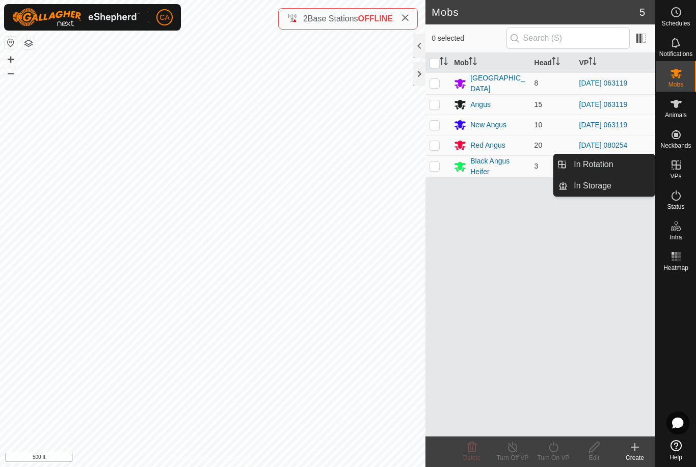
click at [614, 166] on link "In Rotation" at bounding box center [611, 164] width 87 height 20
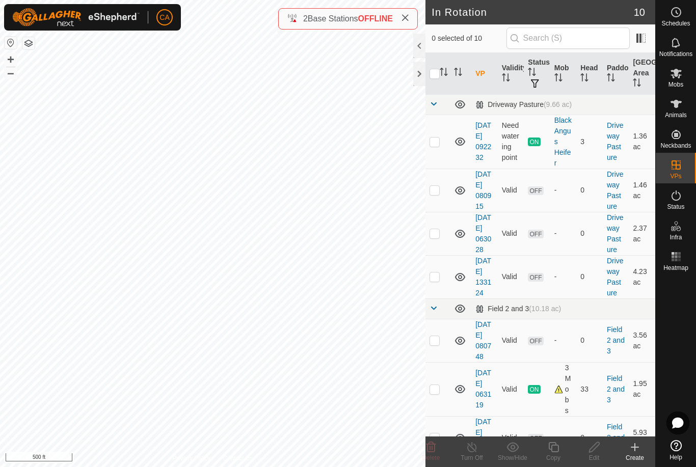
click at [441, 144] on td at bounding box center [438, 142] width 24 height 54
click at [433, 148] on td at bounding box center [438, 142] width 24 height 54
checkbox input "false"
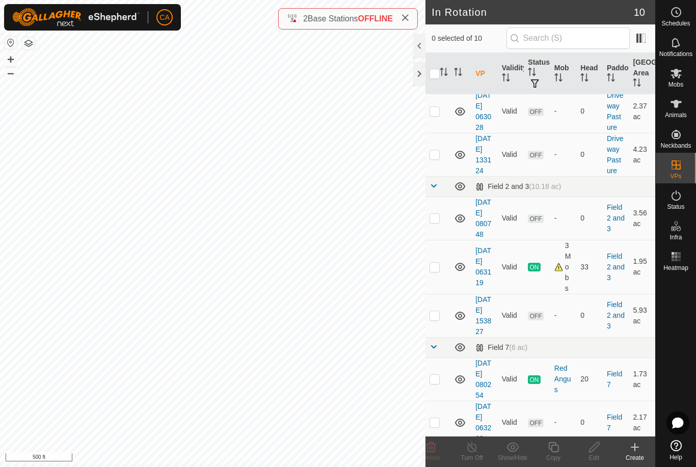
scroll to position [121, 0]
click at [441, 296] on td at bounding box center [438, 269] width 24 height 54
checkbox input "true"
click at [554, 451] on icon at bounding box center [553, 447] width 13 height 12
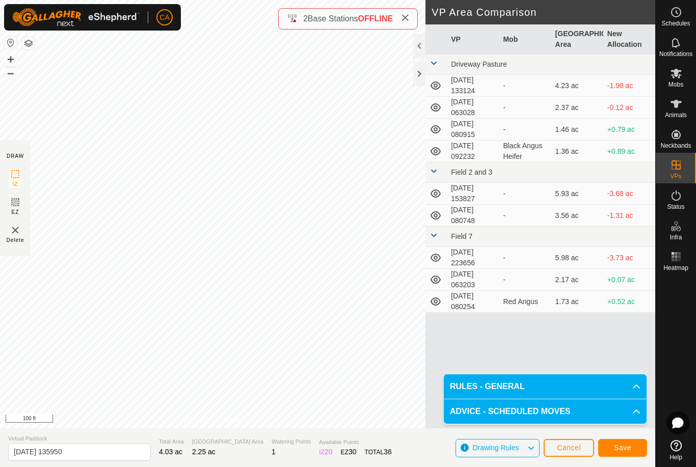
click at [617, 449] on span "Save" at bounding box center [622, 448] width 17 height 8
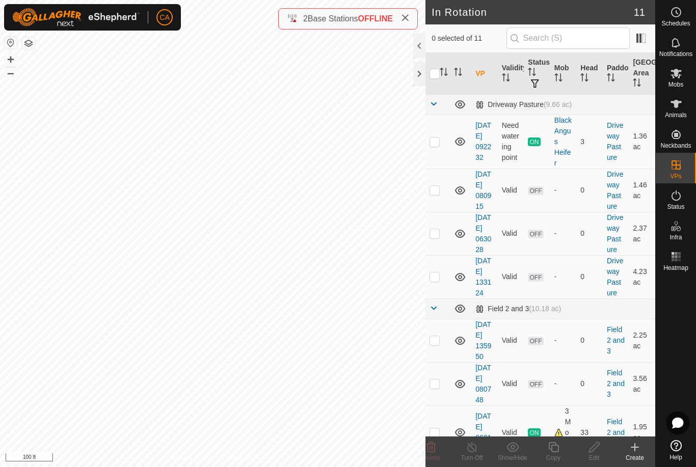
click at [439, 362] on td at bounding box center [438, 340] width 24 height 43
checkbox input "true"
click at [437, 345] on p-checkbox at bounding box center [435, 340] width 10 height 8
checkbox input "false"
click at [683, 85] on span "Mobs" at bounding box center [676, 85] width 15 height 6
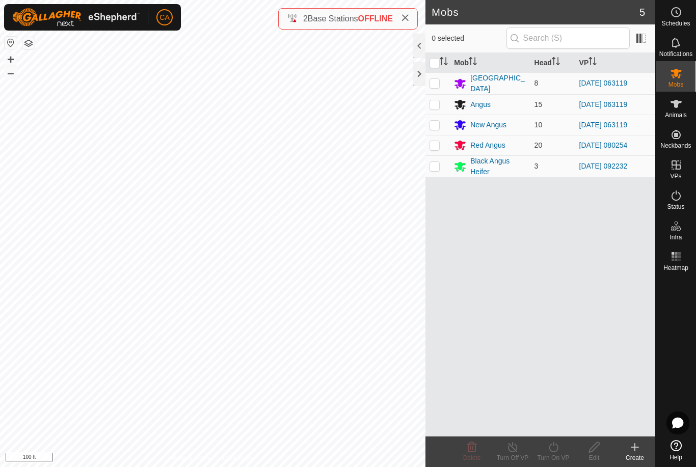
click at [434, 83] on p-checkbox at bounding box center [435, 83] width 10 height 8
checkbox input "true"
click at [433, 107] on p-checkbox at bounding box center [435, 104] width 10 height 8
checkbox input "true"
click at [435, 126] on p-checkbox at bounding box center [435, 125] width 10 height 8
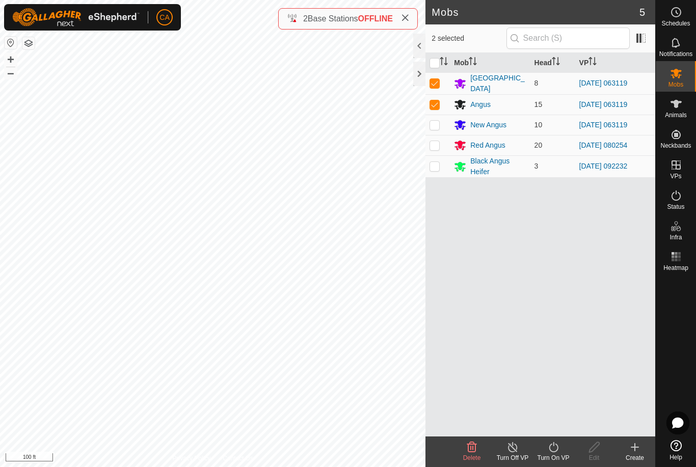
checkbox input "true"
click at [558, 450] on icon at bounding box center [553, 447] width 9 height 10
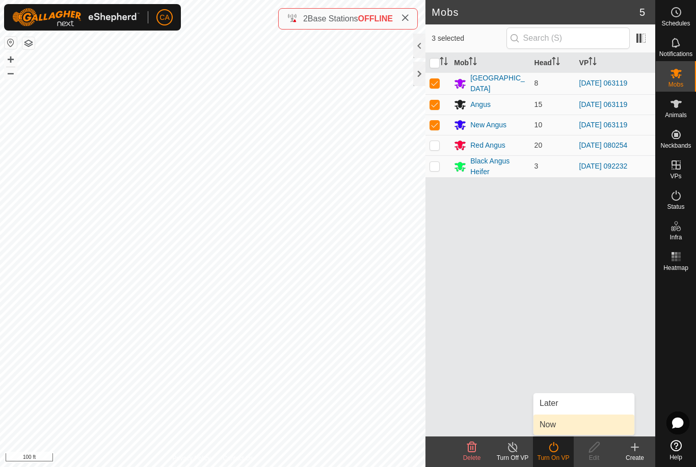
click at [581, 428] on link "Now" at bounding box center [584, 425] width 101 height 20
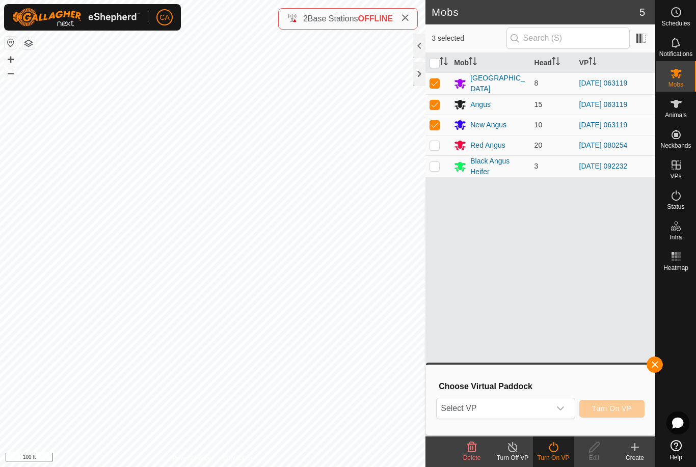
click at [545, 411] on span "Select VP" at bounding box center [493, 409] width 113 height 20
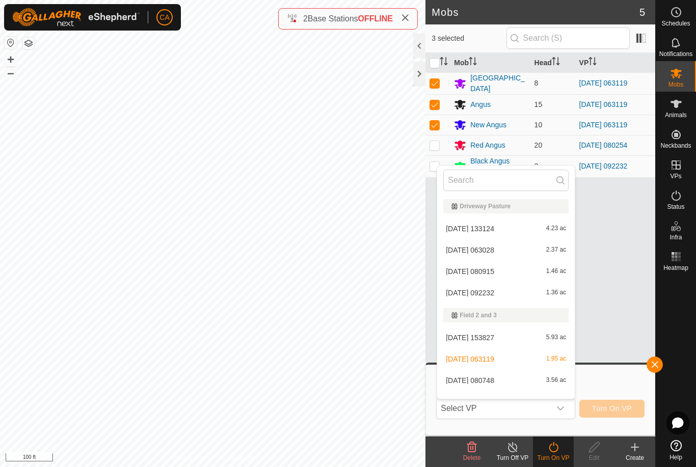
click at [494, 339] on span "2025-08-09 153827" at bounding box center [470, 337] width 48 height 7
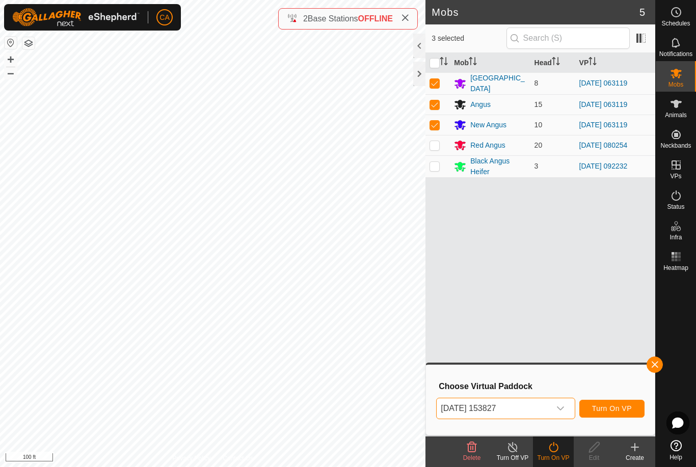
click at [530, 410] on span "2025-08-09 153827" at bounding box center [493, 409] width 113 height 20
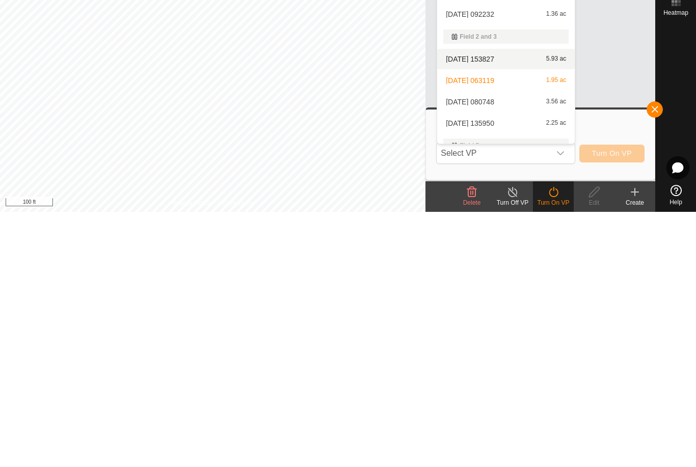
scroll to position [21, 0]
click at [494, 377] on span "2025-08-10 135950" at bounding box center [470, 380] width 48 height 7
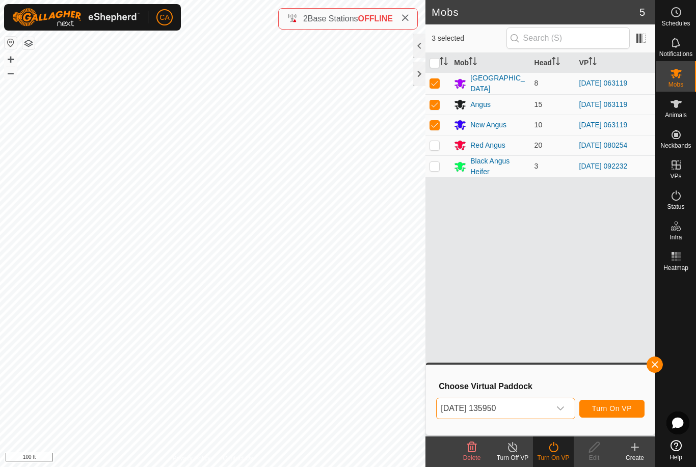
click at [625, 411] on span "Turn On VP" at bounding box center [612, 409] width 40 height 8
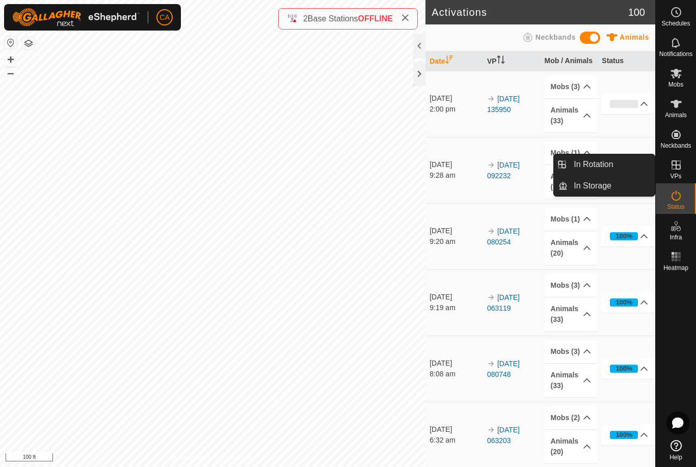
click at [619, 166] on link "In Rotation" at bounding box center [611, 164] width 87 height 20
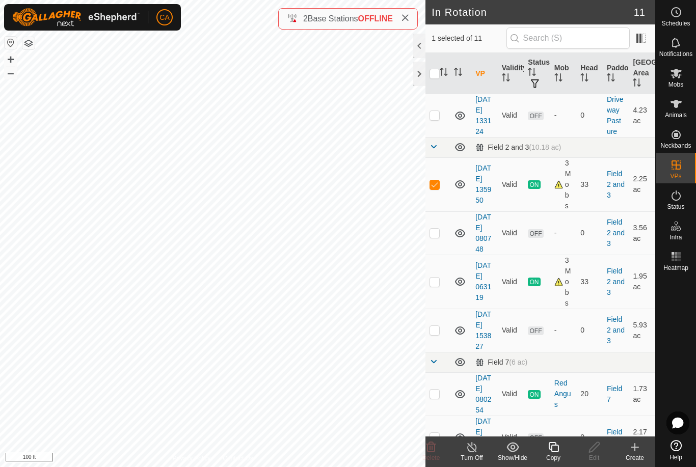
scroll to position [177, 0]
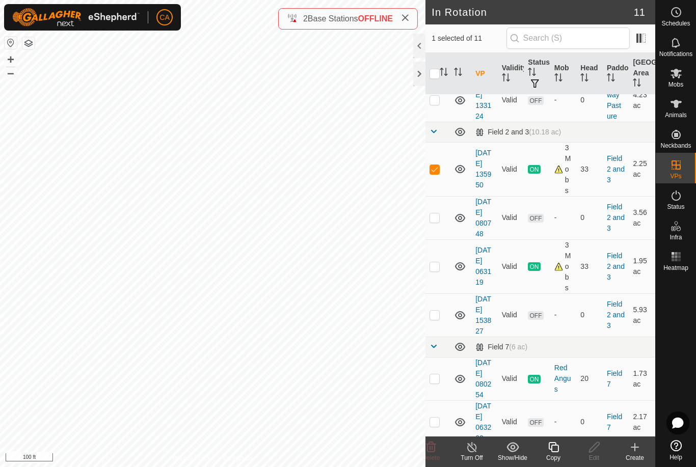
click at [439, 222] on p-checkbox at bounding box center [435, 218] width 10 height 8
checkbox input "true"
click at [442, 196] on td at bounding box center [438, 169] width 24 height 54
checkbox input "false"
click at [438, 222] on p-checkbox at bounding box center [435, 218] width 10 height 8
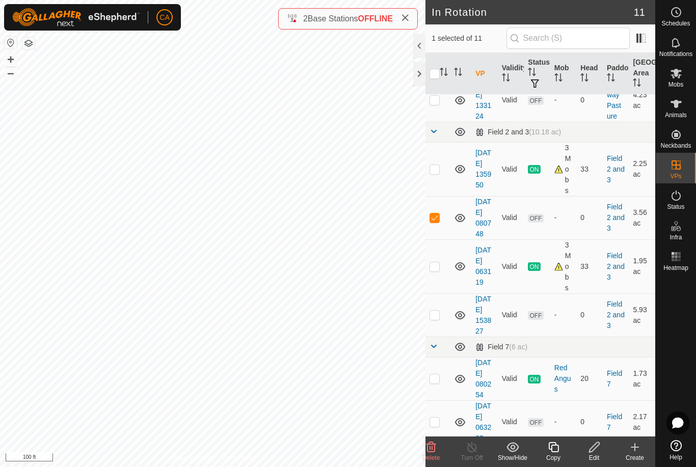
checkbox input "false"
click at [442, 196] on td at bounding box center [438, 169] width 24 height 54
click at [439, 173] on p-checkbox at bounding box center [435, 169] width 10 height 8
checkbox input "false"
click at [439, 240] on td at bounding box center [438, 217] width 24 height 43
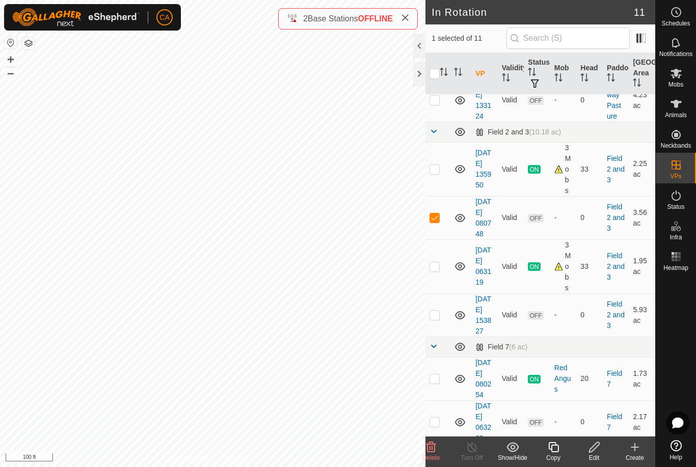
click at [436, 456] on span "Delete" at bounding box center [432, 458] width 18 height 7
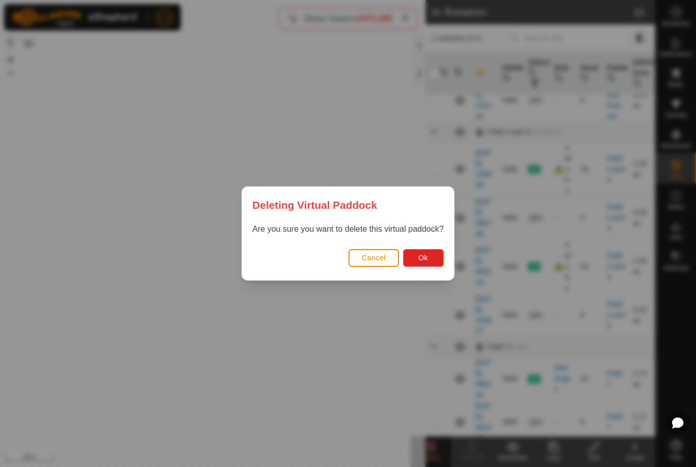
click at [425, 258] on span "Ok" at bounding box center [423, 258] width 10 height 8
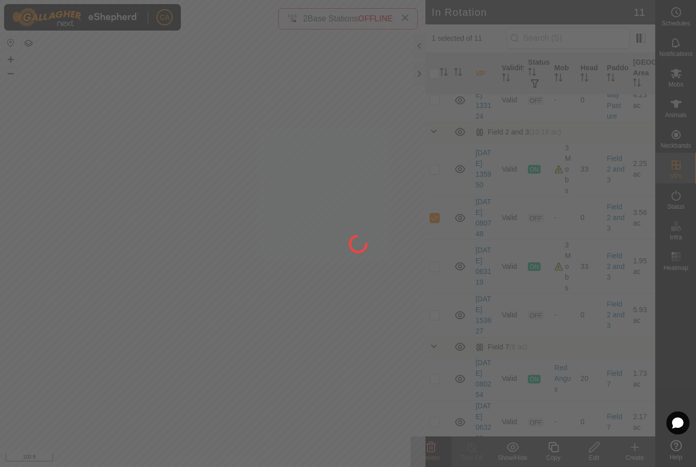
checkbox input "false"
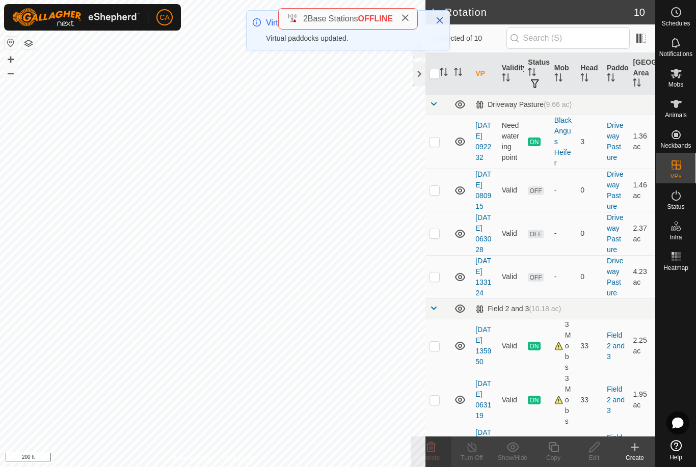
scroll to position [0, 0]
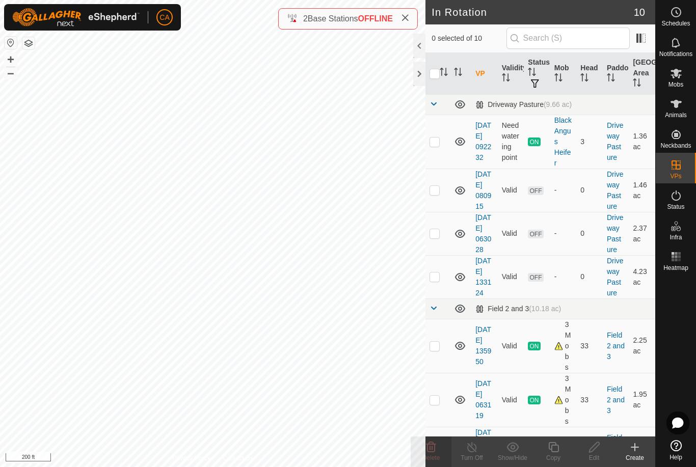
click at [434, 145] on p-checkbox at bounding box center [435, 142] width 10 height 8
checkbox input "true"
click at [557, 451] on icon at bounding box center [553, 447] width 13 height 12
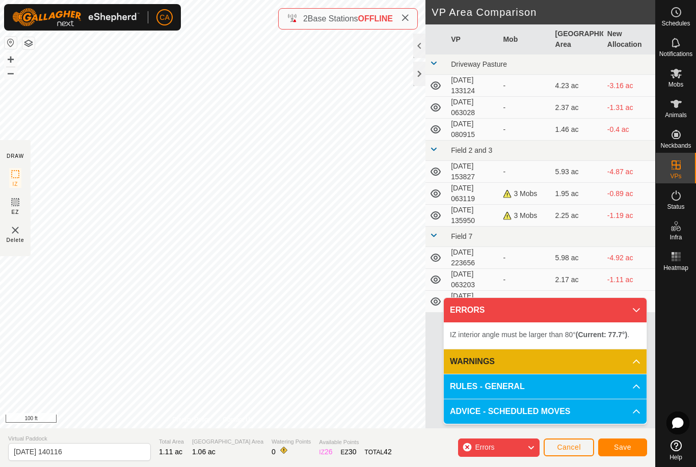
click at [621, 449] on span "Save" at bounding box center [622, 447] width 17 height 8
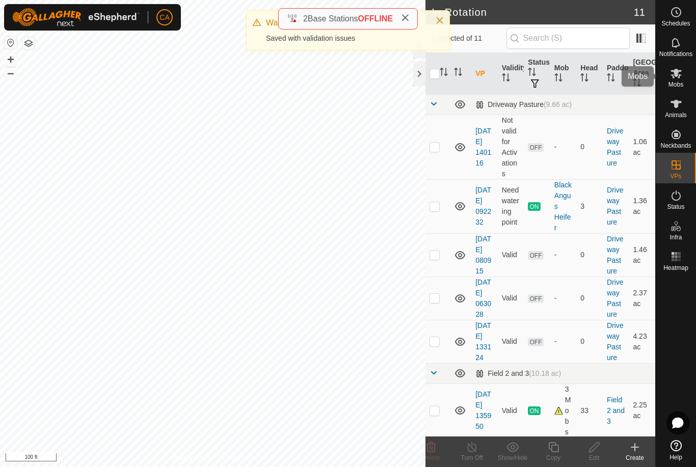
click at [682, 80] on es-mob-svg-icon at bounding box center [676, 73] width 18 height 16
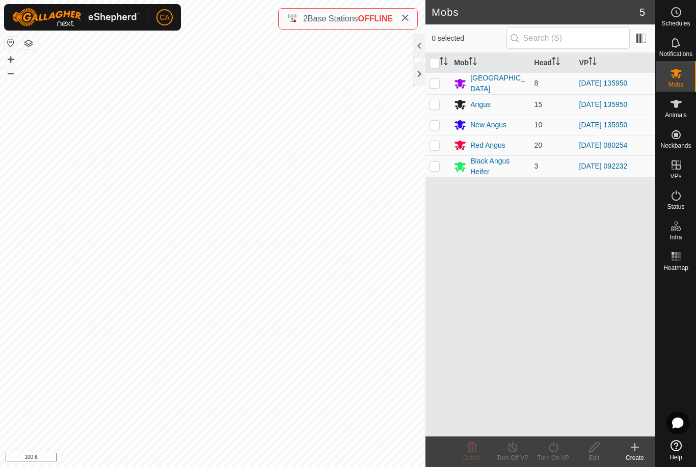
click at [436, 166] on p-checkbox at bounding box center [435, 166] width 10 height 8
checkbox input "true"
click at [564, 450] on turn-on-svg-icon at bounding box center [553, 447] width 41 height 12
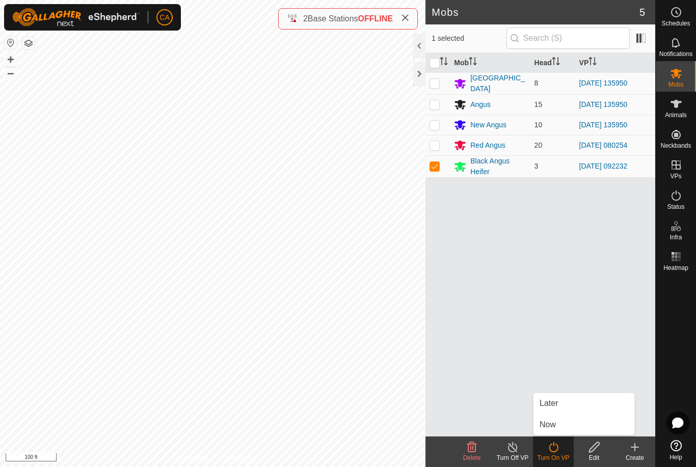
click at [579, 429] on link "Now" at bounding box center [584, 425] width 101 height 20
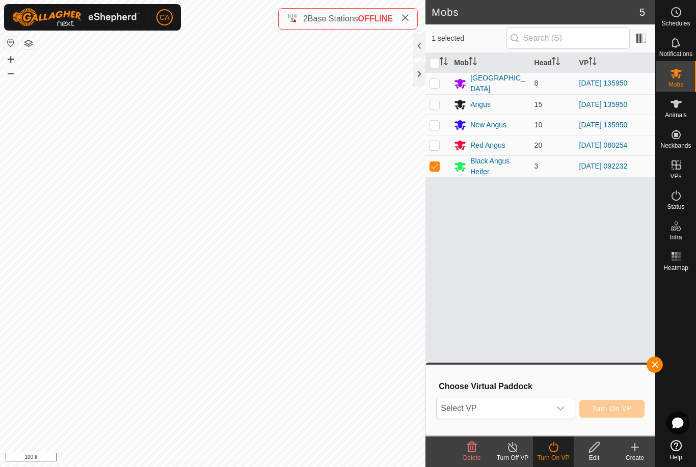
click at [500, 415] on span "Select VP" at bounding box center [493, 409] width 113 height 20
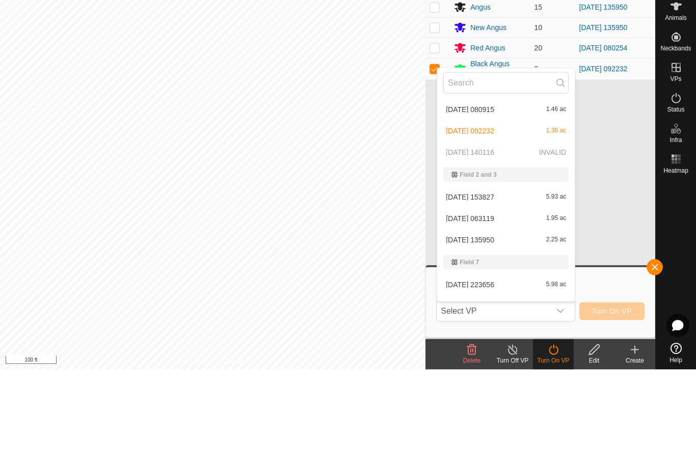
scroll to position [63, 0]
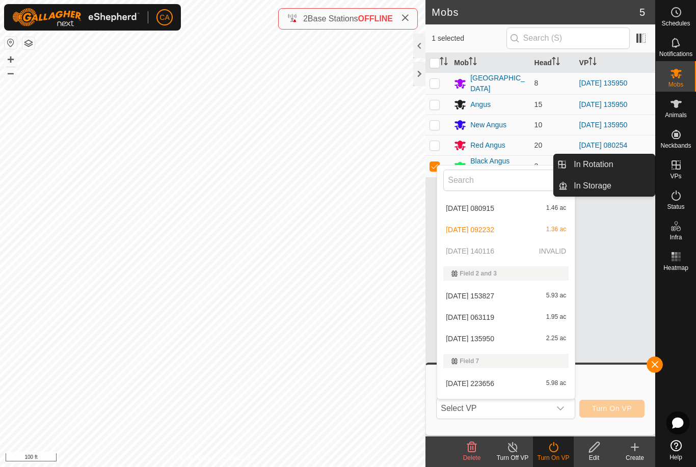
click at [627, 169] on link "In Rotation" at bounding box center [611, 164] width 87 height 20
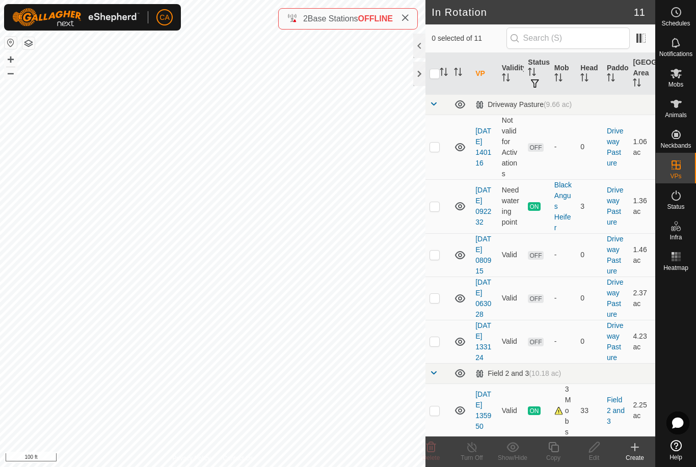
click at [441, 148] on td at bounding box center [438, 147] width 24 height 65
checkbox input "true"
click at [594, 451] on icon at bounding box center [594, 447] width 13 height 12
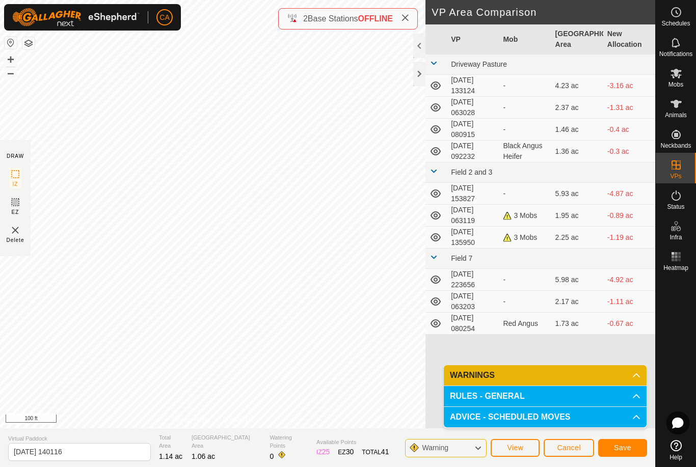
click at [627, 451] on span "Save" at bounding box center [622, 448] width 17 height 8
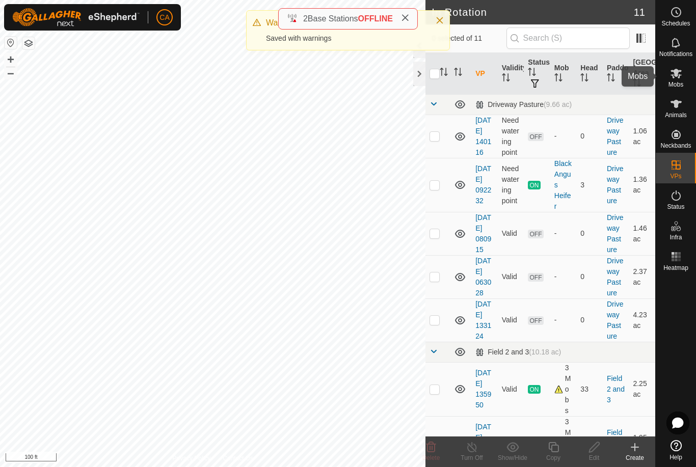
click at [684, 75] on es-mob-svg-icon at bounding box center [676, 73] width 18 height 16
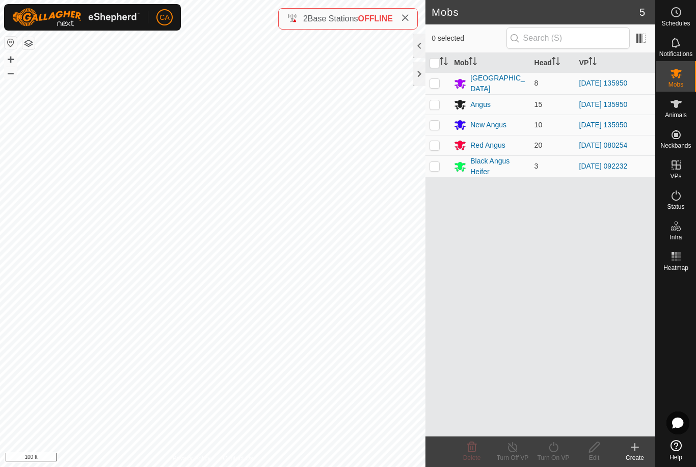
click at [437, 164] on p-checkbox at bounding box center [435, 166] width 10 height 8
checkbox input "true"
click at [553, 451] on icon at bounding box center [553, 447] width 13 height 12
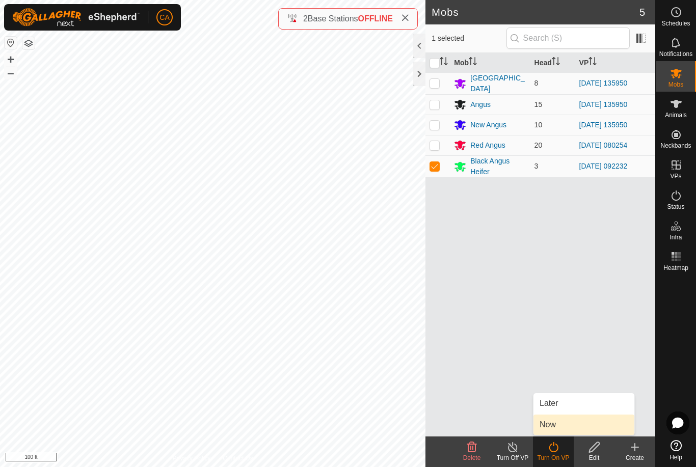
click at [565, 435] on link "Now" at bounding box center [584, 425] width 101 height 20
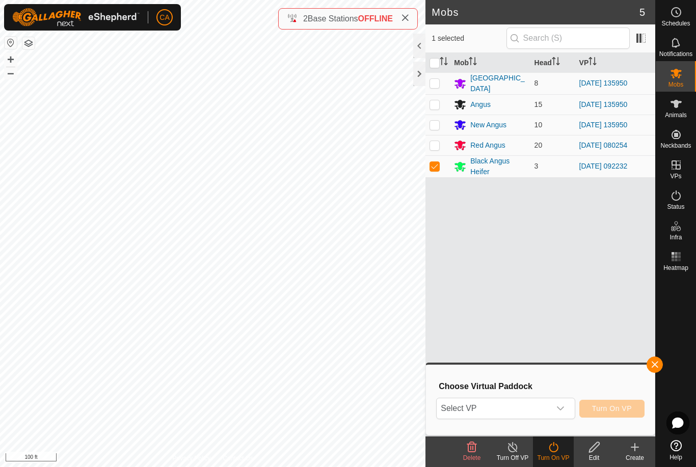
click at [511, 418] on span "Select VP" at bounding box center [493, 409] width 113 height 20
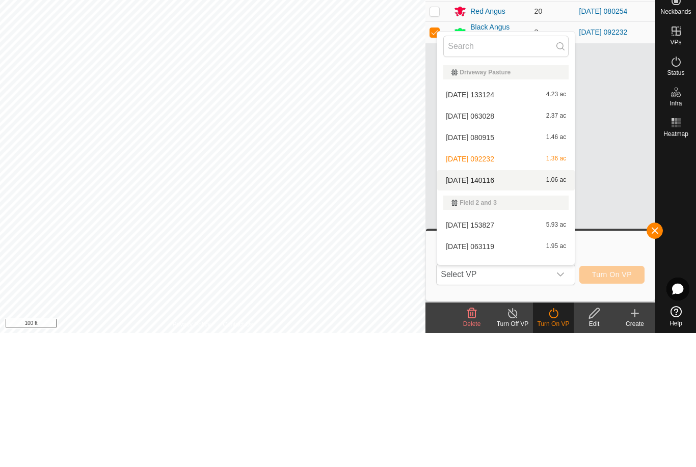
click at [510, 308] on div "2025-08-10 140116 1.06 ac" at bounding box center [505, 314] width 125 height 12
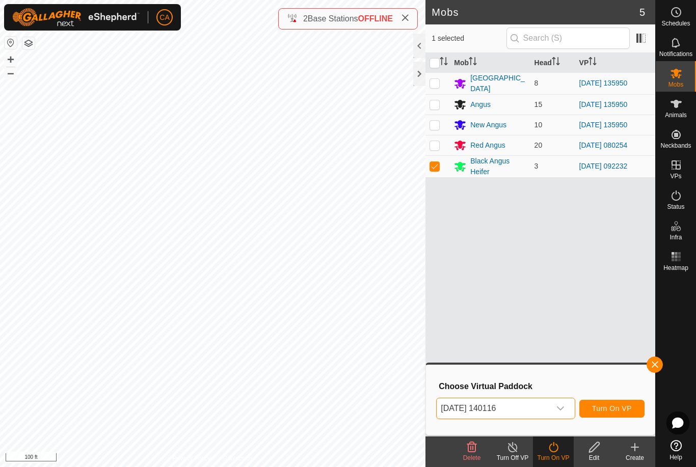
click at [611, 402] on button "Turn On VP" at bounding box center [612, 409] width 65 height 18
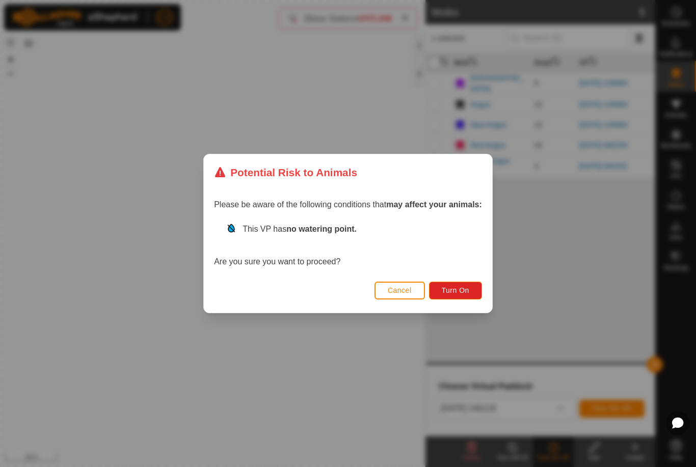
click at [471, 289] on button "Turn On" at bounding box center [455, 291] width 53 height 18
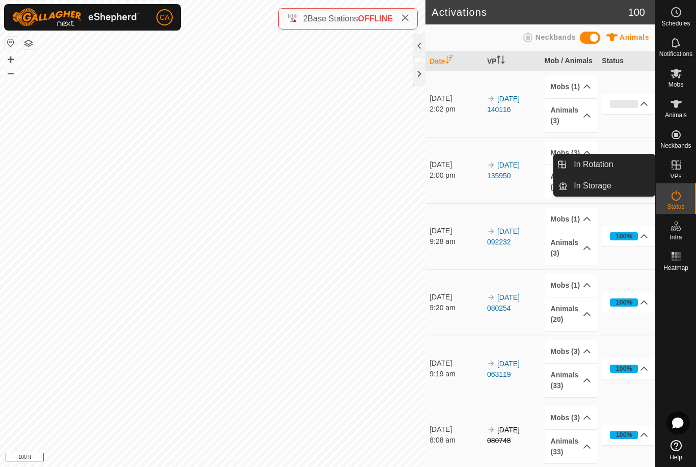
click at [617, 161] on link "In Rotation" at bounding box center [611, 164] width 87 height 20
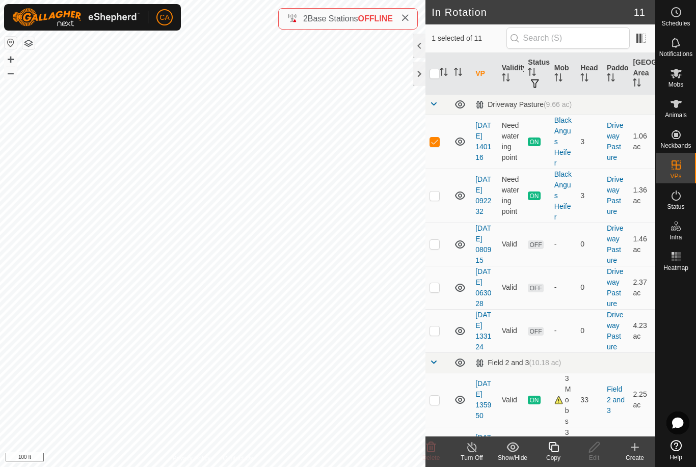
click at [436, 146] on td at bounding box center [438, 142] width 24 height 54
checkbox input "false"
click at [437, 248] on p-checkbox at bounding box center [435, 244] width 10 height 8
click at [440, 251] on td at bounding box center [438, 244] width 24 height 43
checkbox input "false"
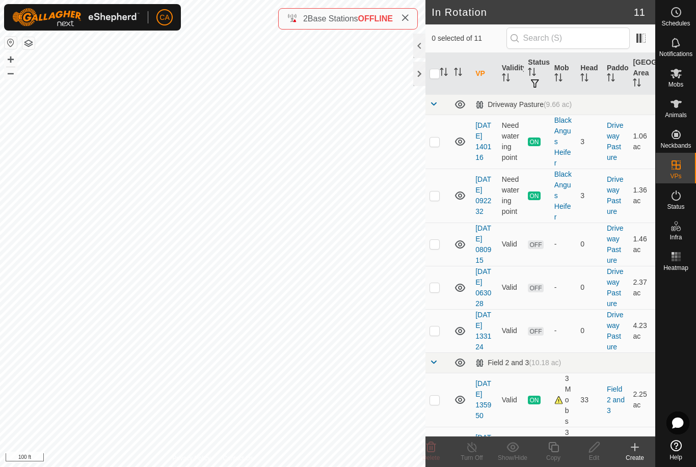
click at [434, 335] on p-checkbox at bounding box center [435, 331] width 10 height 8
click at [439, 452] on delete-svg-icon at bounding box center [431, 447] width 41 height 12
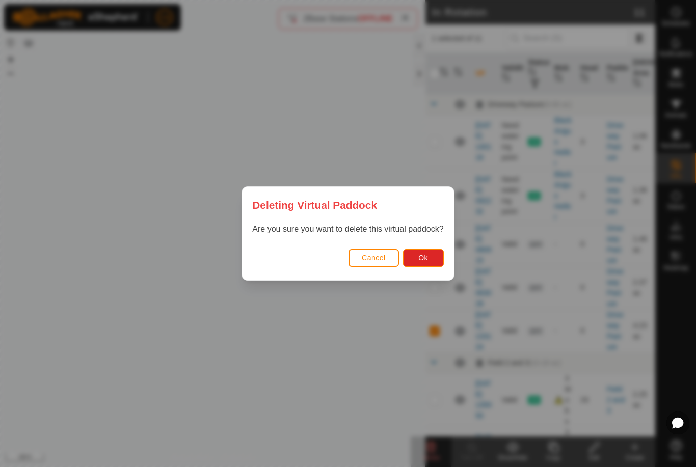
click at [428, 258] on span "Ok" at bounding box center [423, 258] width 10 height 8
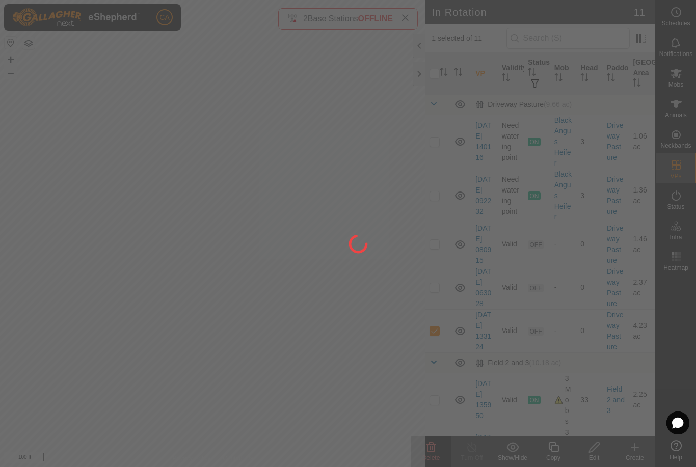
checkbox input "false"
